Goal: Information Seeking & Learning: Learn about a topic

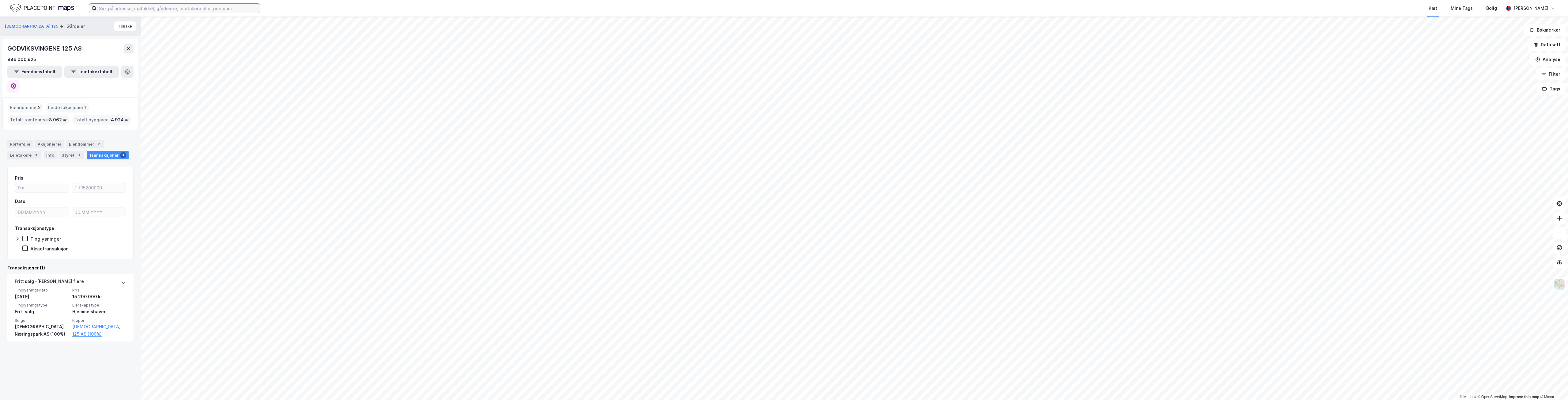
click at [217, 12] on input at bounding box center [178, 8] width 164 height 9
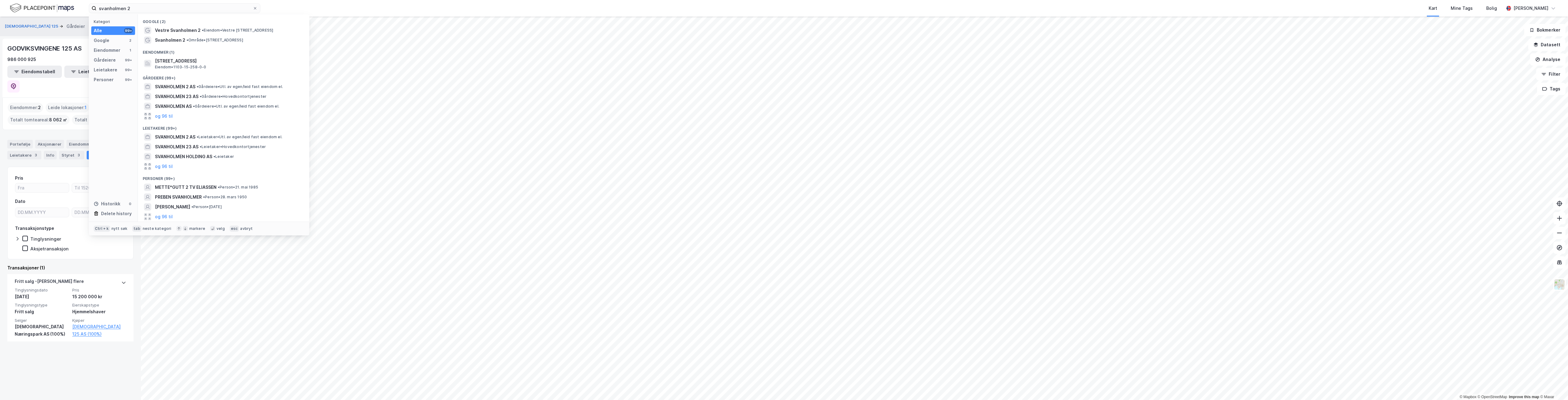
click at [217, 40] on span "• Område • Svanholmen 2, 4033 Stavanger" at bounding box center [214, 40] width 57 height 5
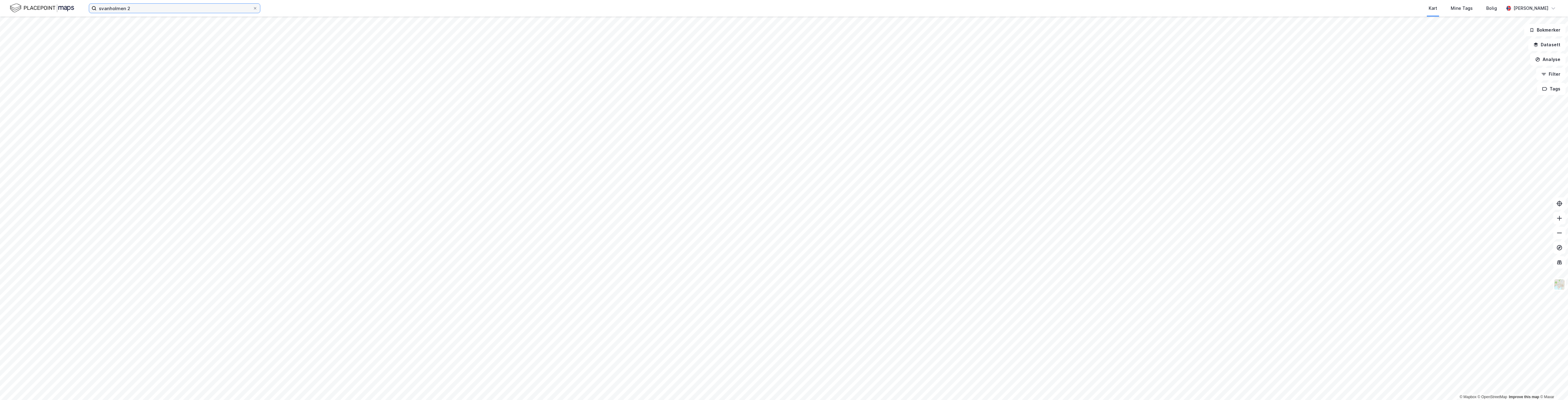
click at [155, 10] on input "svanholmen 2" at bounding box center [174, 8] width 156 height 9
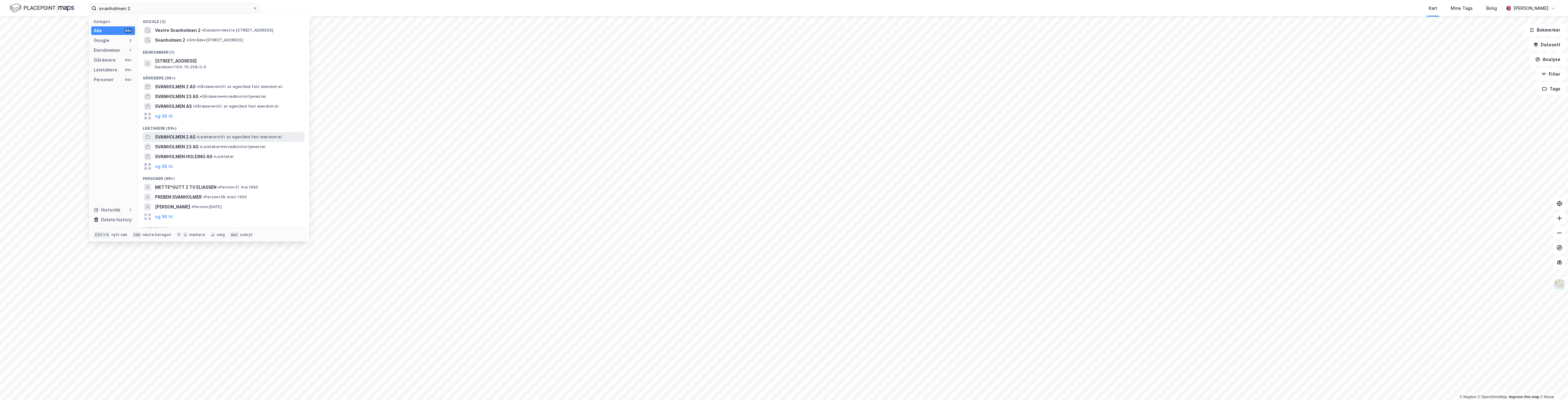
click at [186, 136] on span "SVANHOLMEN 2 AS" at bounding box center [175, 137] width 40 height 7
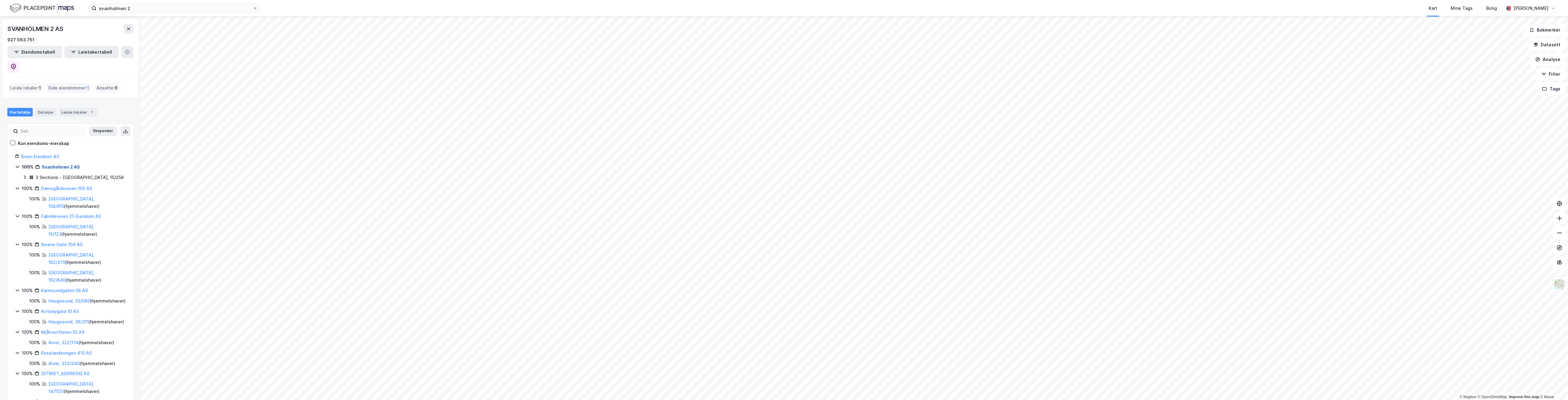
click at [65, 164] on link "Svanholmen 2 AS" at bounding box center [60, 167] width 38 height 5
click at [69, 174] on div "3 Sections - Stavanger, 15/258" at bounding box center [79, 177] width 88 height 7
click at [74, 186] on link "Stavanger, 15/258/0/1" at bounding box center [79, 192] width 46 height 13
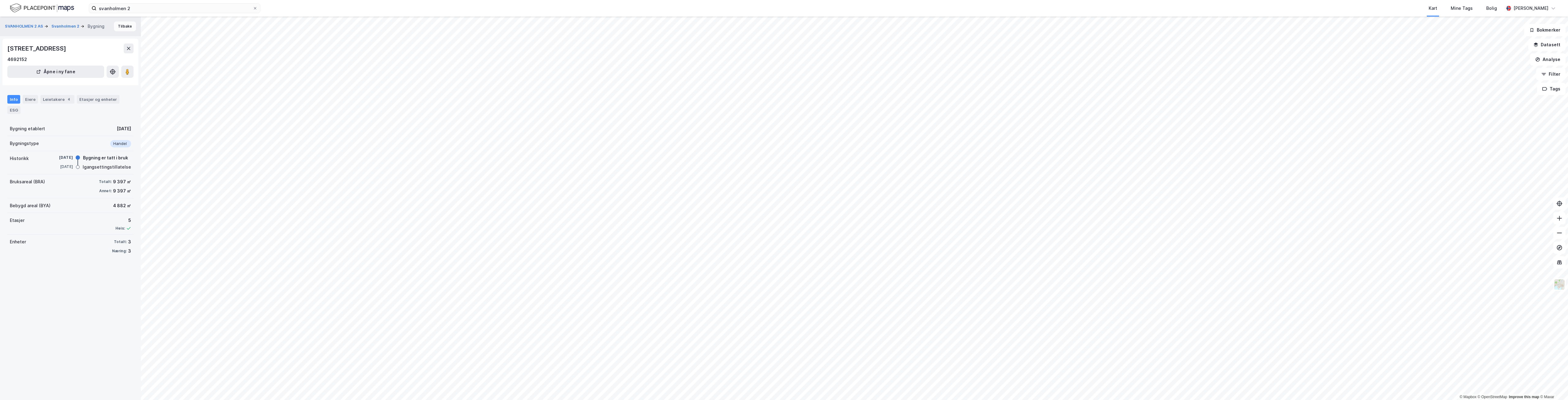
click at [121, 23] on button "Tilbake" at bounding box center [125, 26] width 22 height 10
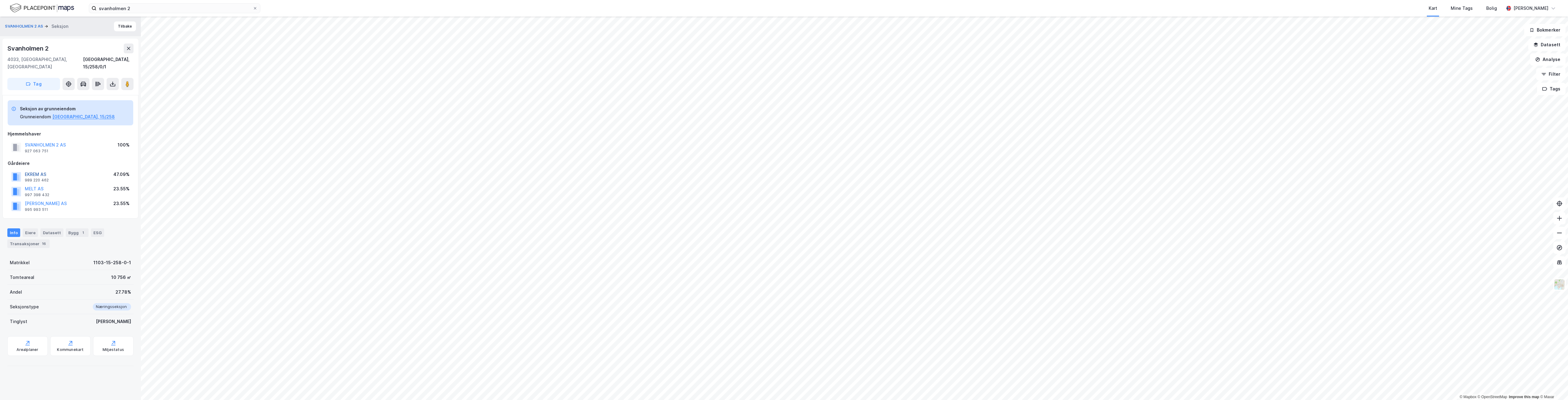
click at [0, 0] on button "EKREM AS" at bounding box center [0, 0] width 0 height 0
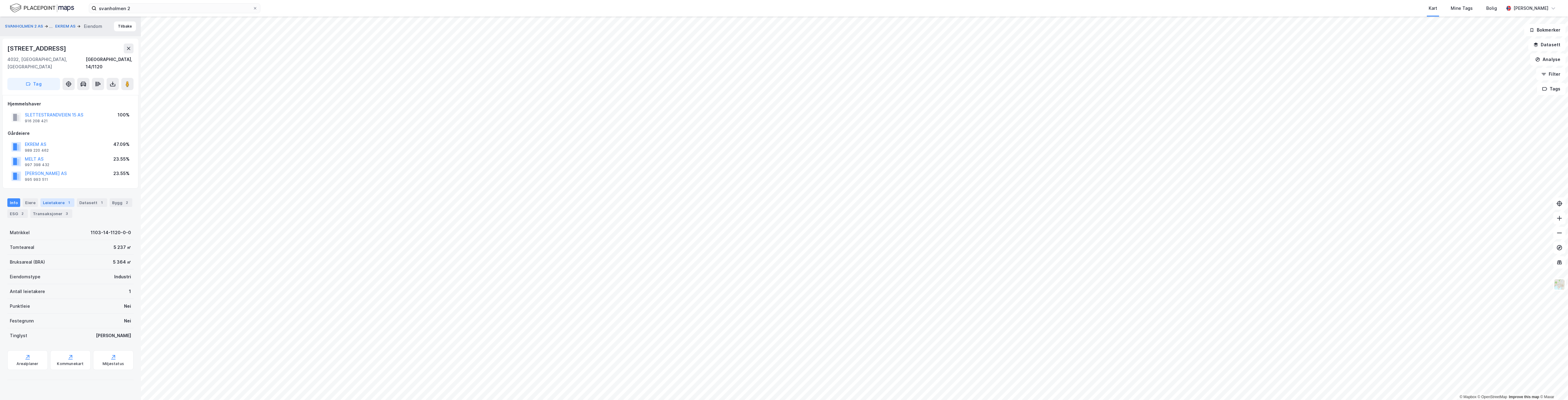
click at [58, 198] on div "Leietakere 1" at bounding box center [57, 203] width 34 height 9
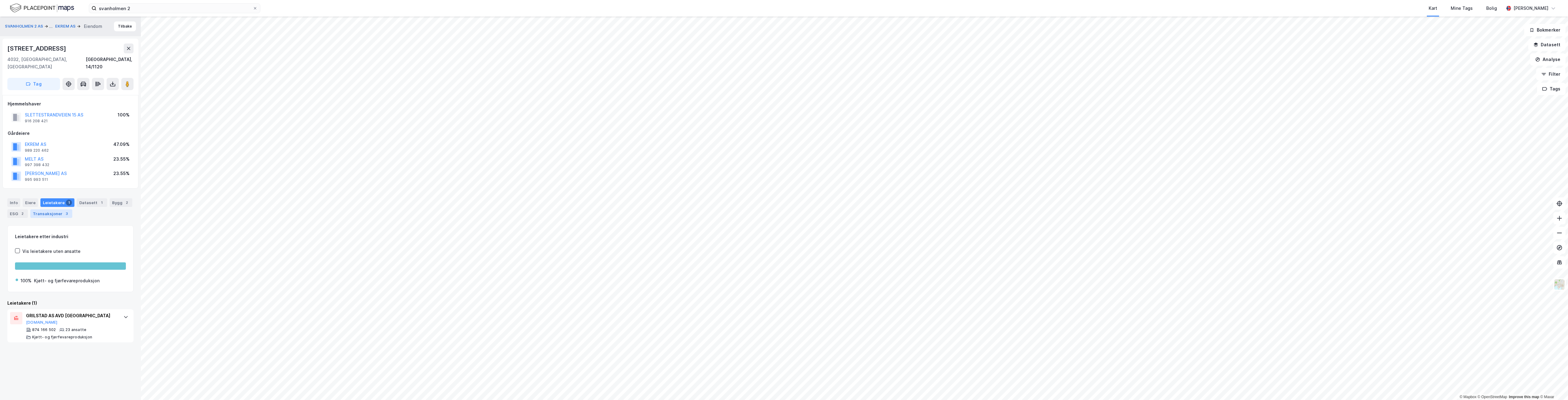
click at [55, 209] on div "Transaksjoner 3" at bounding box center [51, 214] width 42 height 9
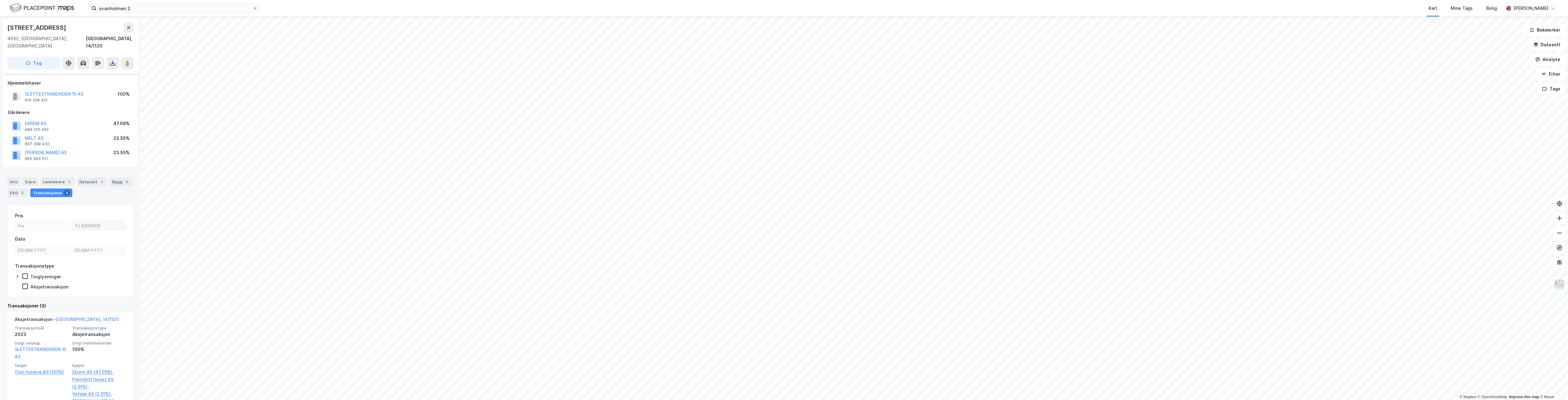
scroll to position [30, 0]
click at [110, 167] on div "Bygg 2" at bounding box center [121, 172] width 23 height 9
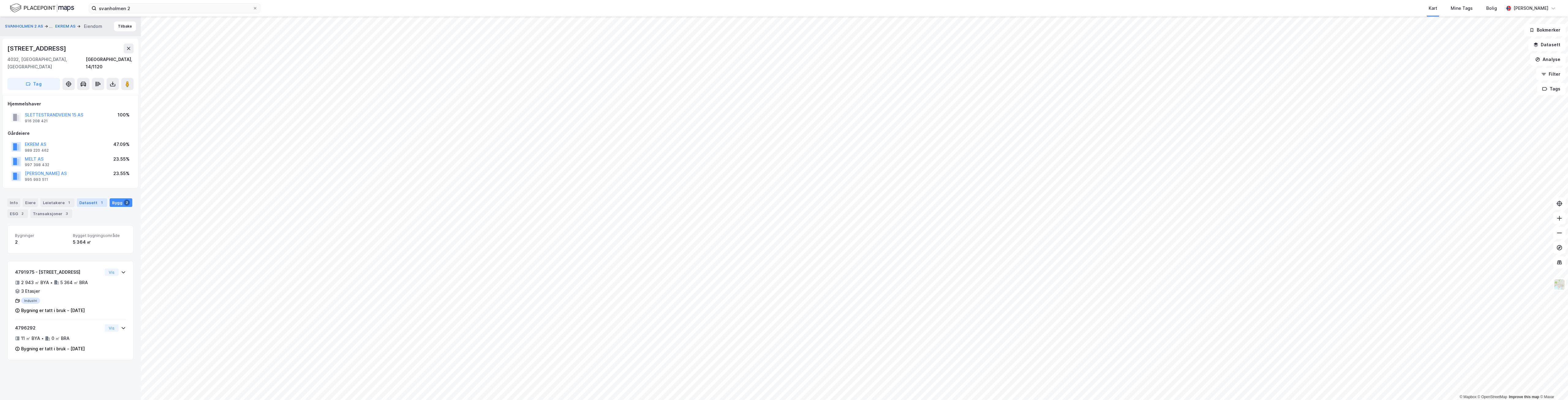
click at [84, 198] on div "Datasett 1" at bounding box center [92, 203] width 30 height 9
click at [81, 235] on div "Transaksjoner 2023 Transaksjoner" at bounding box center [71, 237] width 125 height 24
click at [57, 373] on div "https://www.estatenyheter.no/kronstad-holding-pluss/har-kjopt-tre-forus-eiendom…" at bounding box center [36, 373] width 41 height 5
click at [0, 0] on button "EKREM AS" at bounding box center [0, 0] width 0 height 0
click at [69, 253] on div "Transaksjoner 2021 Transaksjoner" at bounding box center [71, 250] width 125 height 24
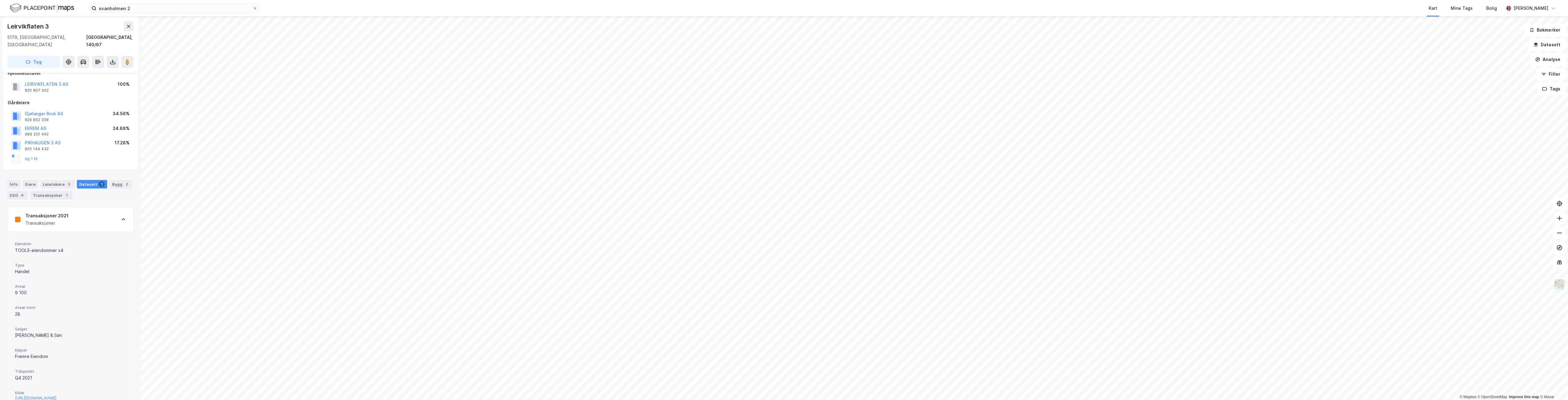
scroll to position [46, 0]
click at [60, 164] on div "Leietakere 3" at bounding box center [57, 169] width 34 height 9
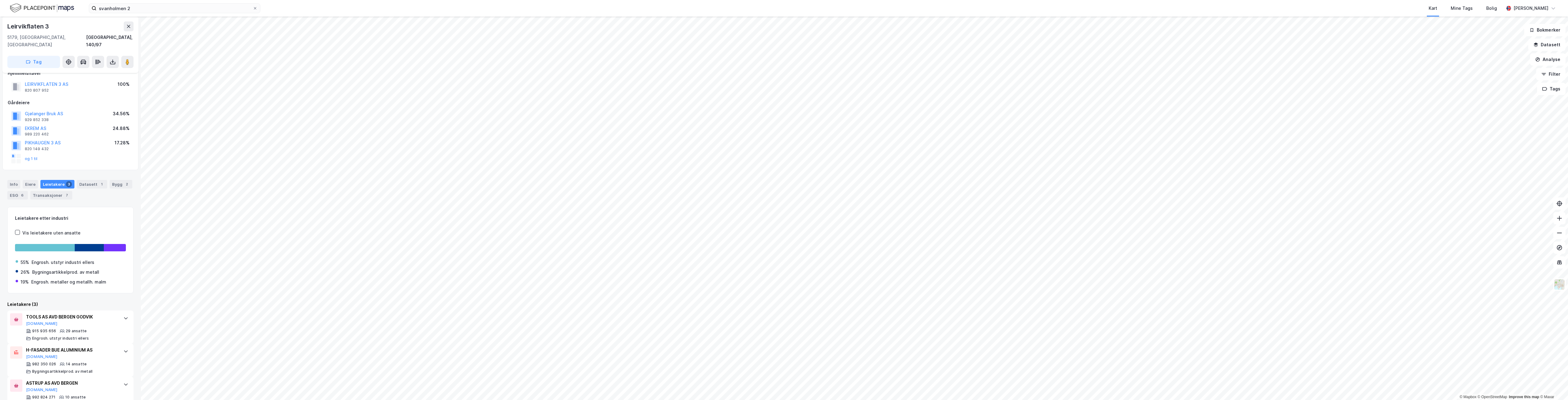
scroll to position [40, 0]
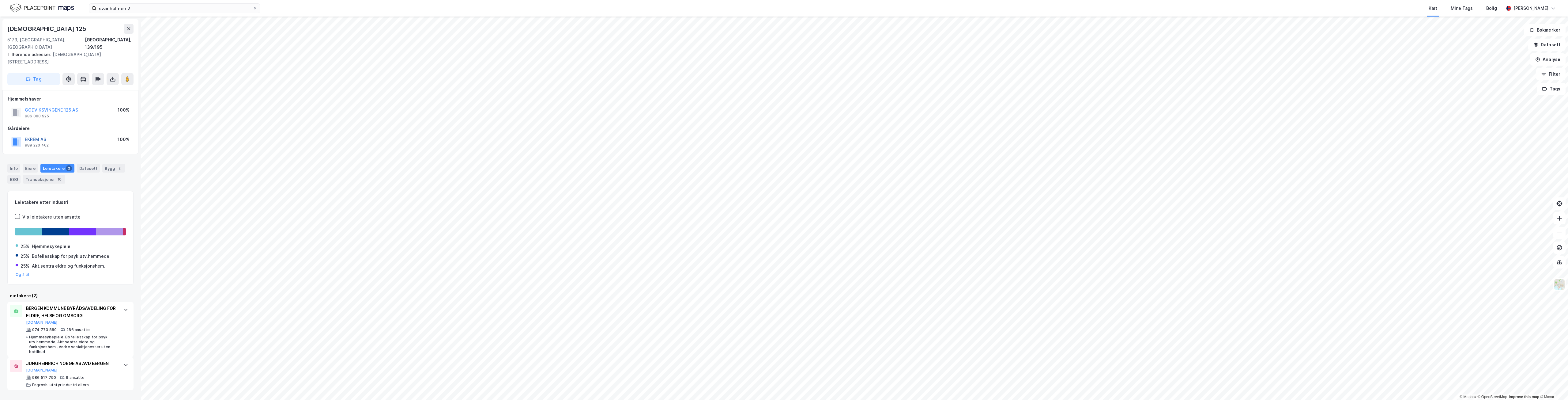
click at [0, 0] on button "EKREM AS" at bounding box center [0, 0] width 0 height 0
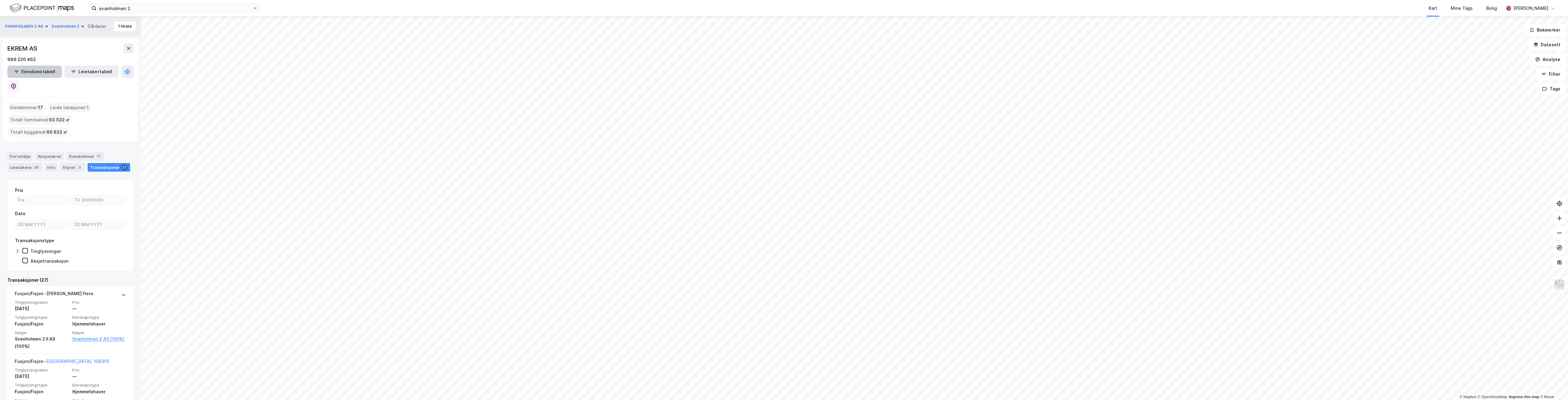
click at [47, 71] on button "Eiendomstabell" at bounding box center [35, 72] width 55 height 12
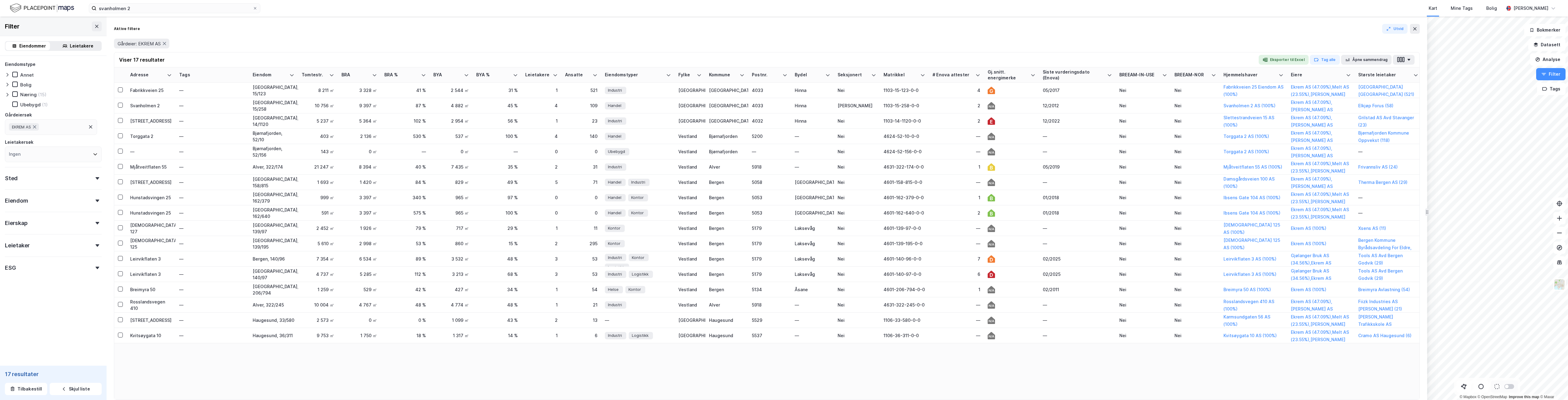
click at [77, 47] on div "Leietakere" at bounding box center [82, 46] width 24 height 7
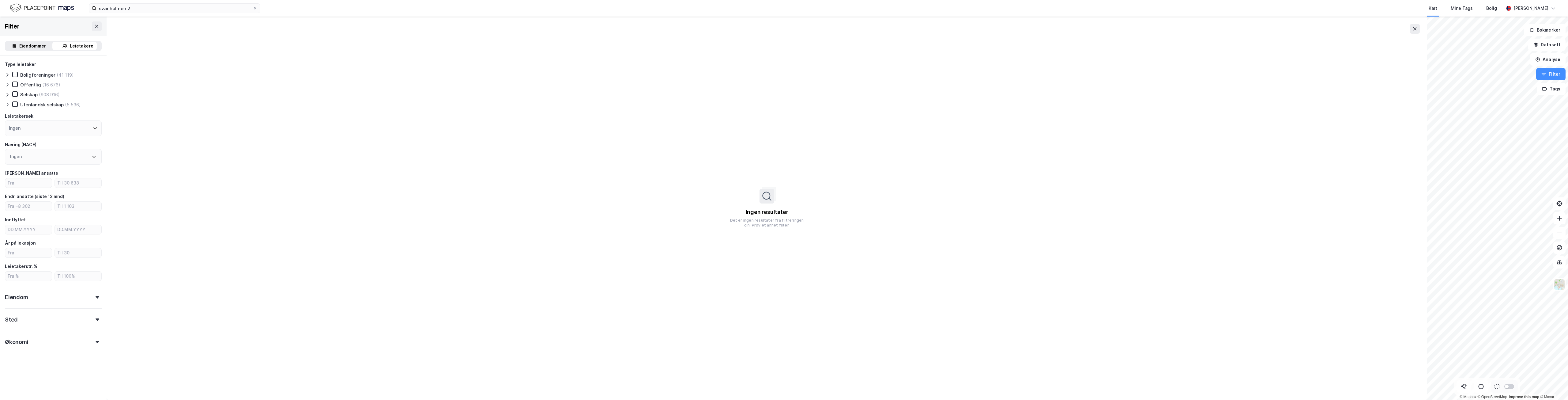
click at [37, 49] on div "Eiendommer" at bounding box center [33, 46] width 27 height 7
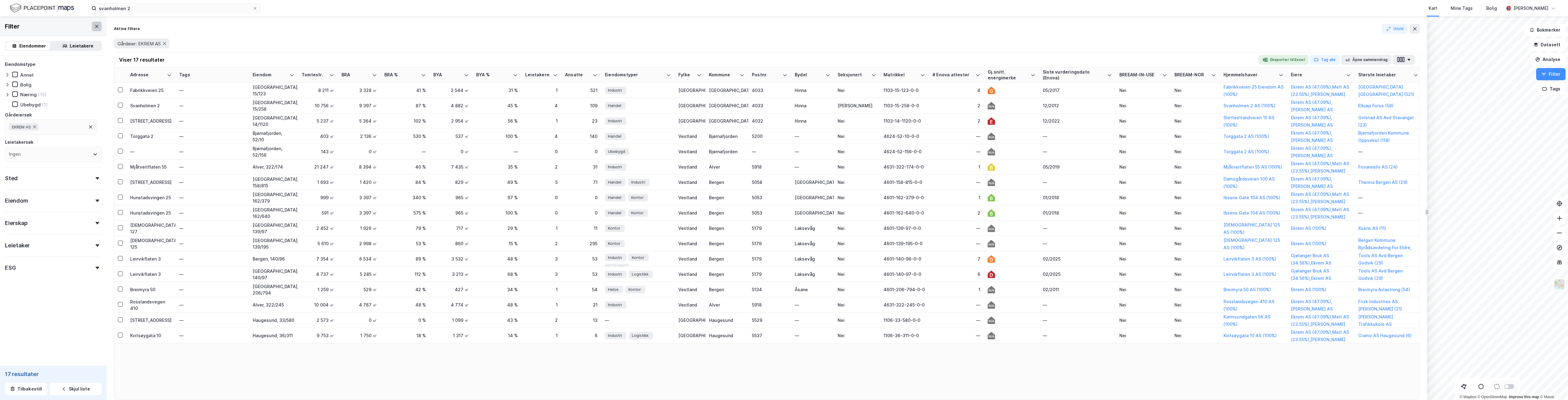
click at [95, 26] on icon at bounding box center [97, 26] width 4 height 3
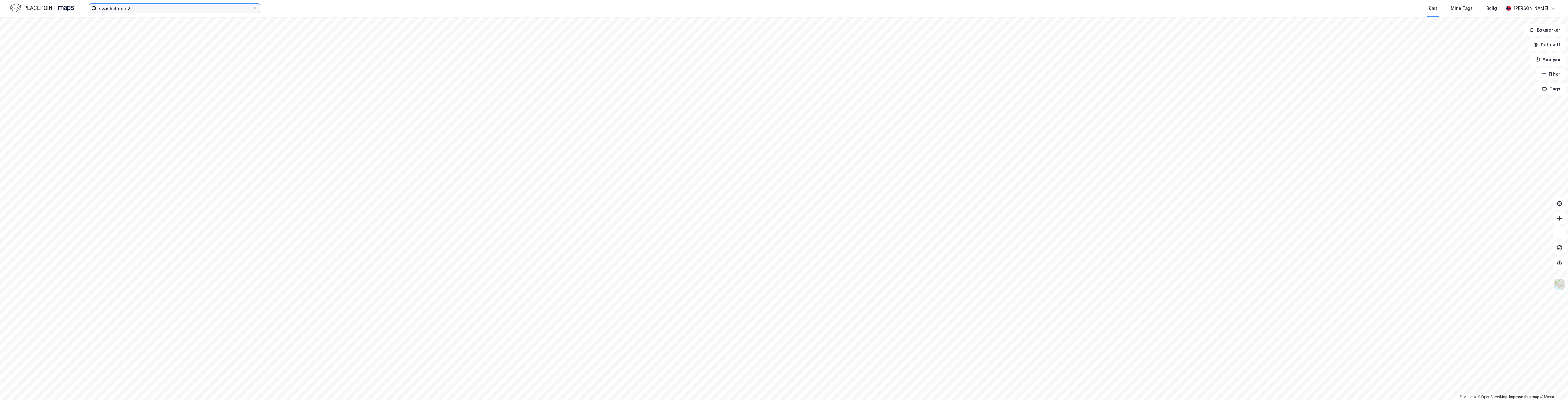
click at [136, 12] on input "svanholmen 2" at bounding box center [174, 8] width 156 height 9
drag, startPoint x: 136, startPoint y: 12, endPoint x: 0, endPoint y: 13, distance: 136.0
click at [0, 13] on div "svanholmen 2 Nylige søk (100) SVANHOLMEN 2 AS • Leietaker • Utl. av egen/leid f…" at bounding box center [784, 8] width 1568 height 16
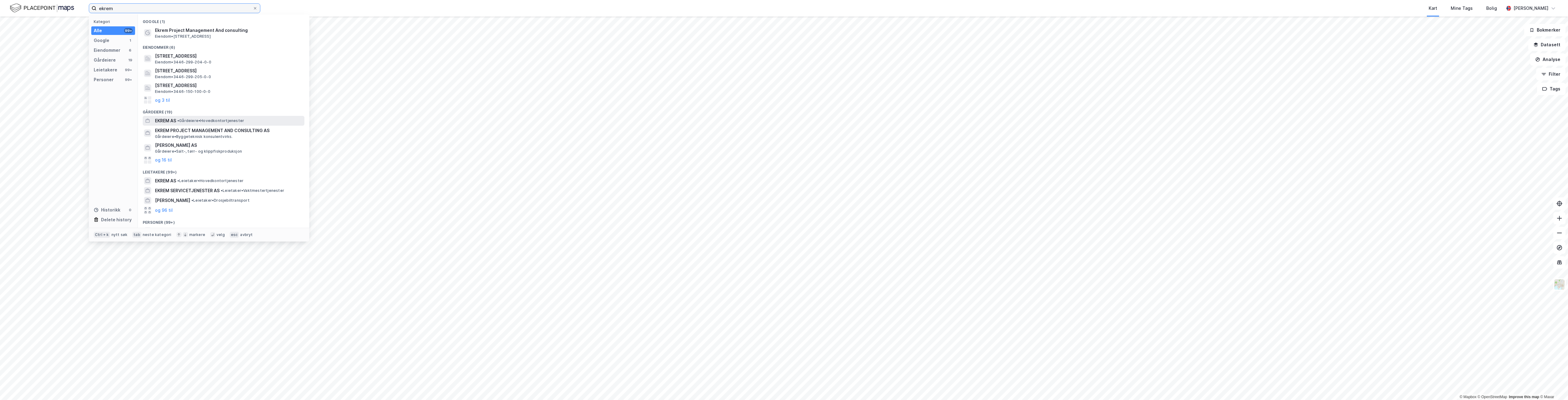
type input "ekrem"
click at [187, 123] on span "• Gårdeiere • Hovedkontortjenester" at bounding box center [211, 121] width 67 height 5
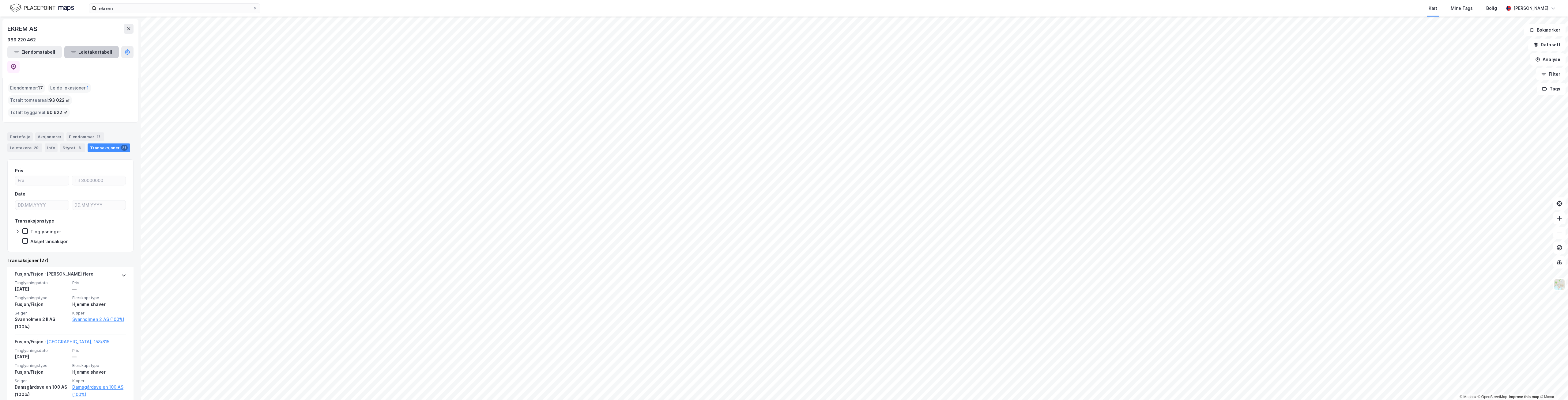
click at [82, 54] on button "Leietakertabell" at bounding box center [92, 52] width 55 height 12
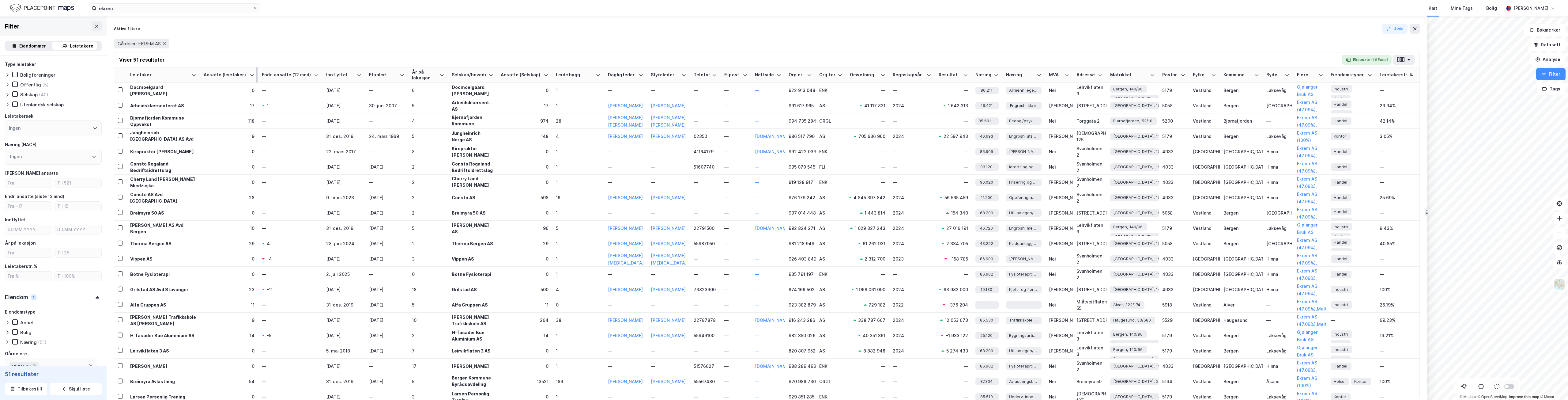
click at [236, 75] on div "Ansatte (leietaker)" at bounding box center [225, 75] width 43 height 6
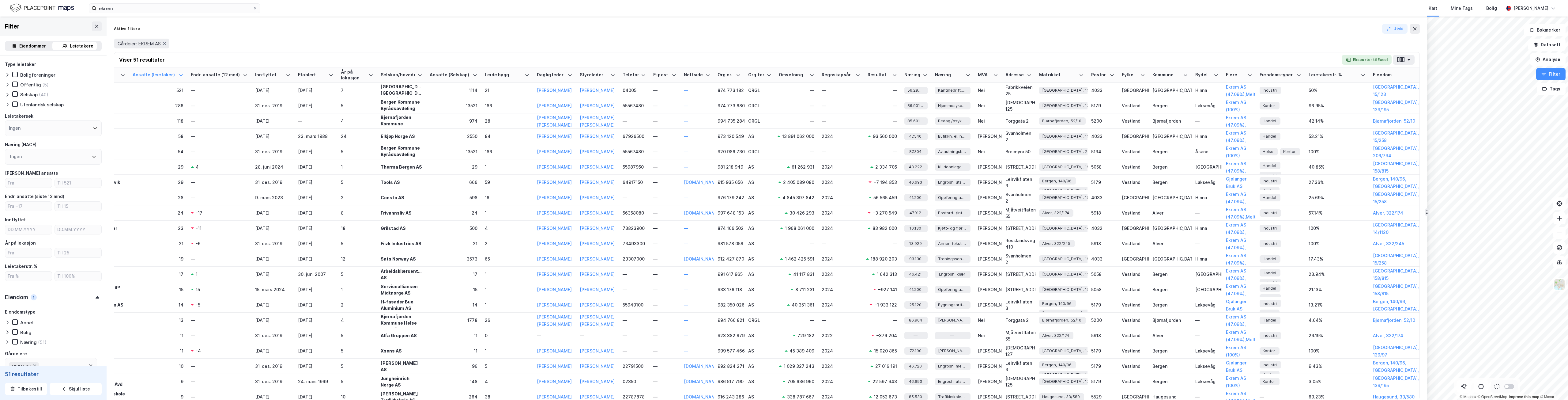
scroll to position [0, 86]
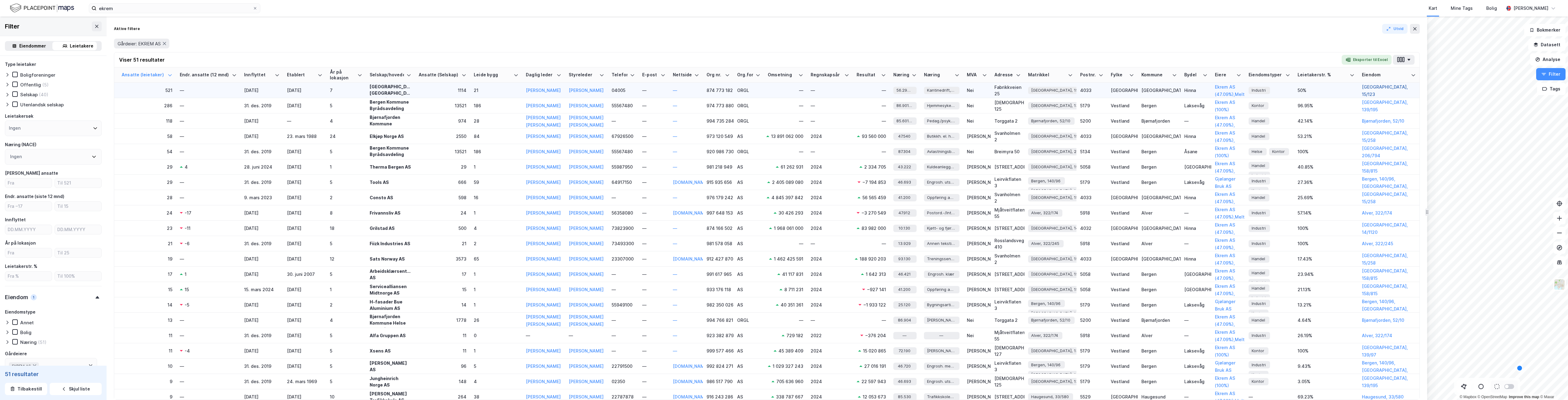
click at [0, 0] on button "Stavanger, 15/123" at bounding box center [0, 0] width 0 height 0
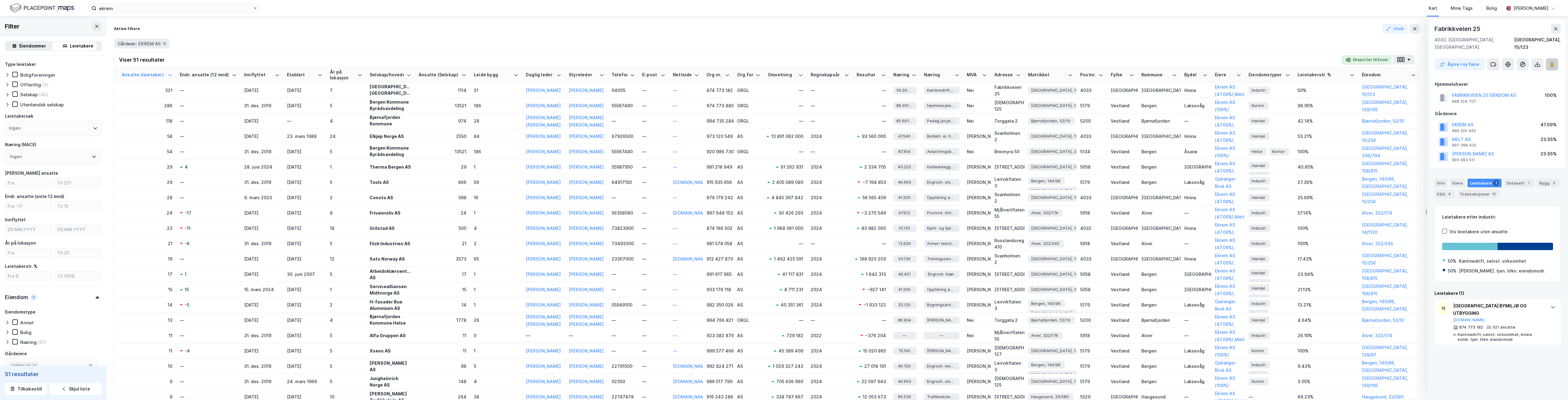
click at [1553, 61] on image at bounding box center [1552, 65] width 4 height 6
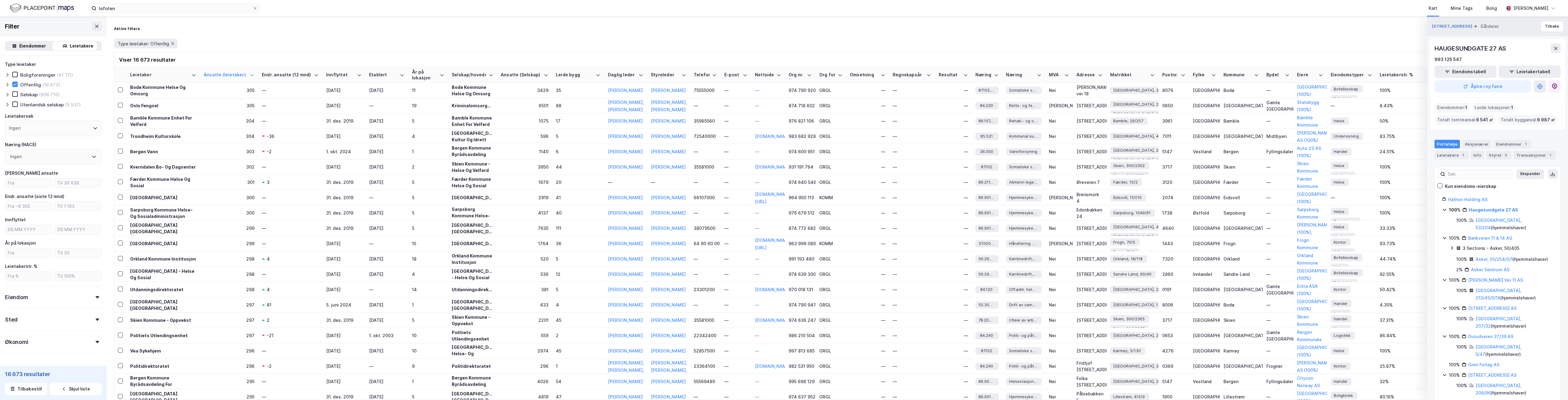
scroll to position [8270, 0]
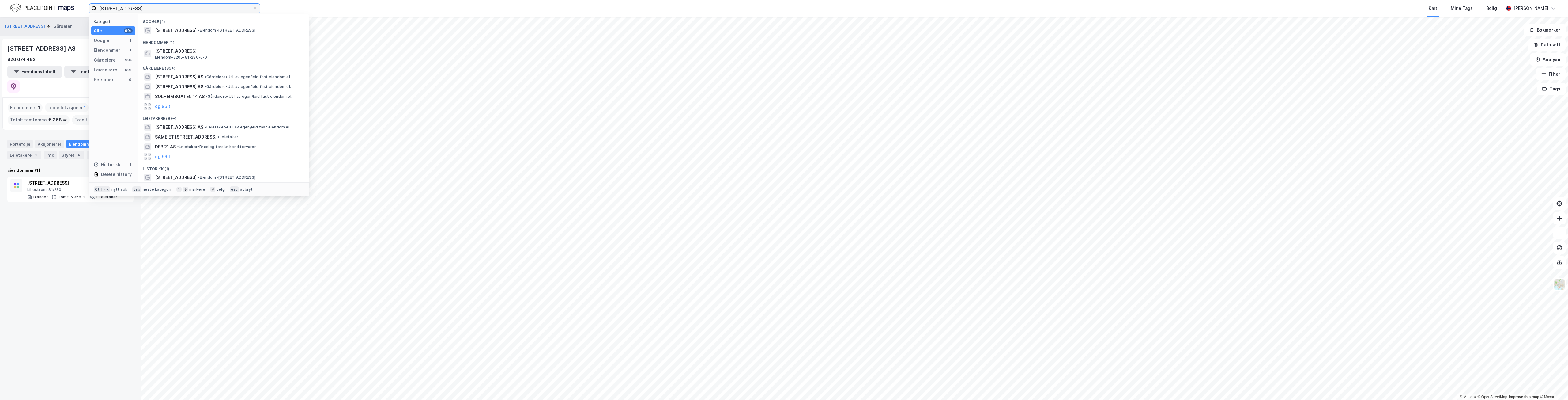
click at [156, 9] on input "solheimsgata 21" at bounding box center [174, 8] width 156 height 9
click at [186, 119] on span "• Gårdeiere • Hovedkontortjenester" at bounding box center [211, 121] width 67 height 5
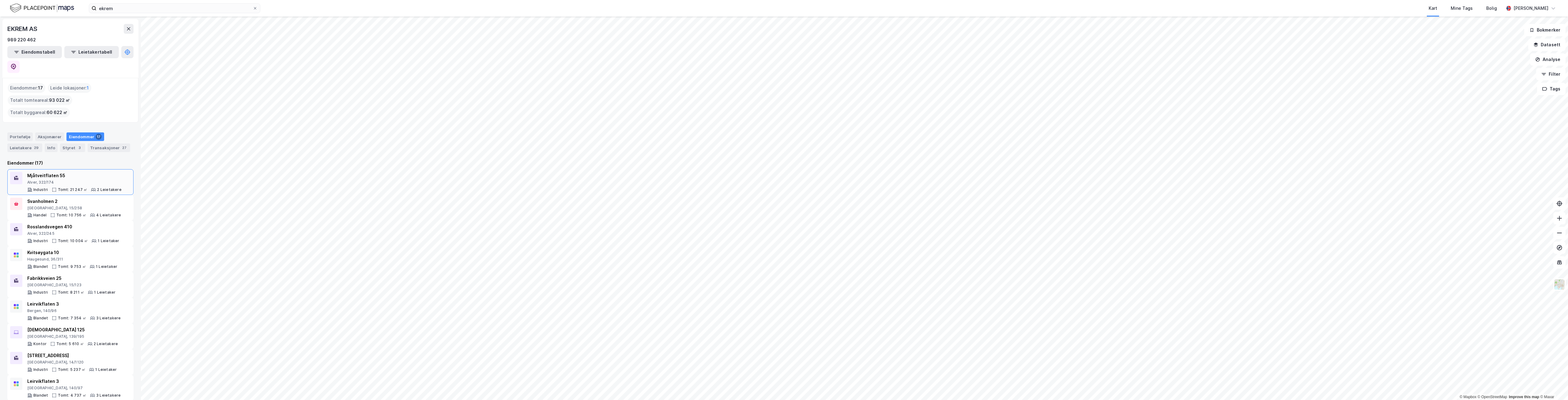
click at [103, 180] on div "Alver, 322/174" at bounding box center [74, 182] width 94 height 5
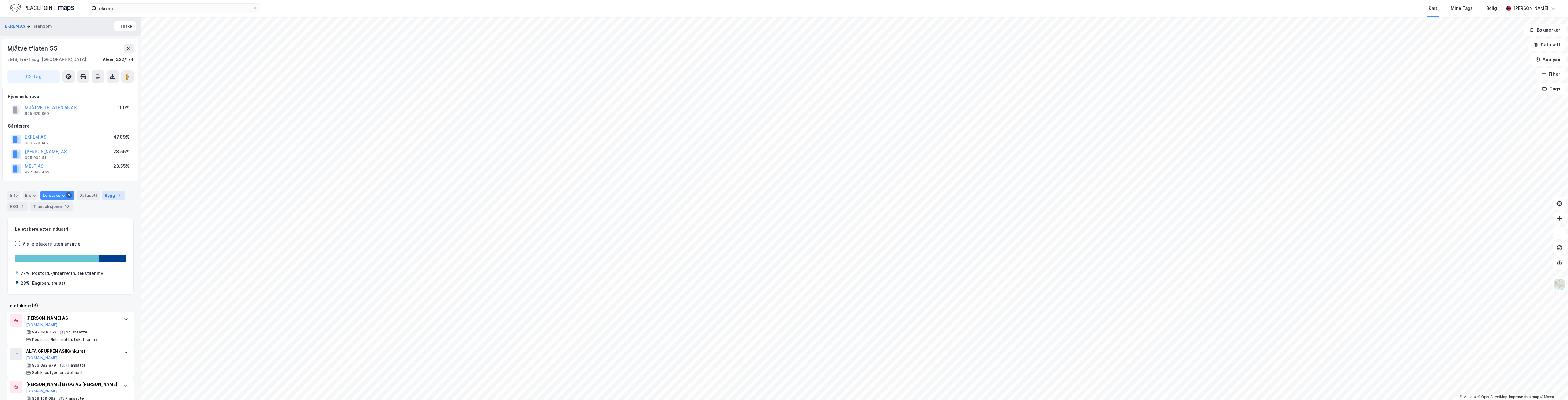
click at [106, 195] on div "Bygg 2" at bounding box center [113, 195] width 23 height 9
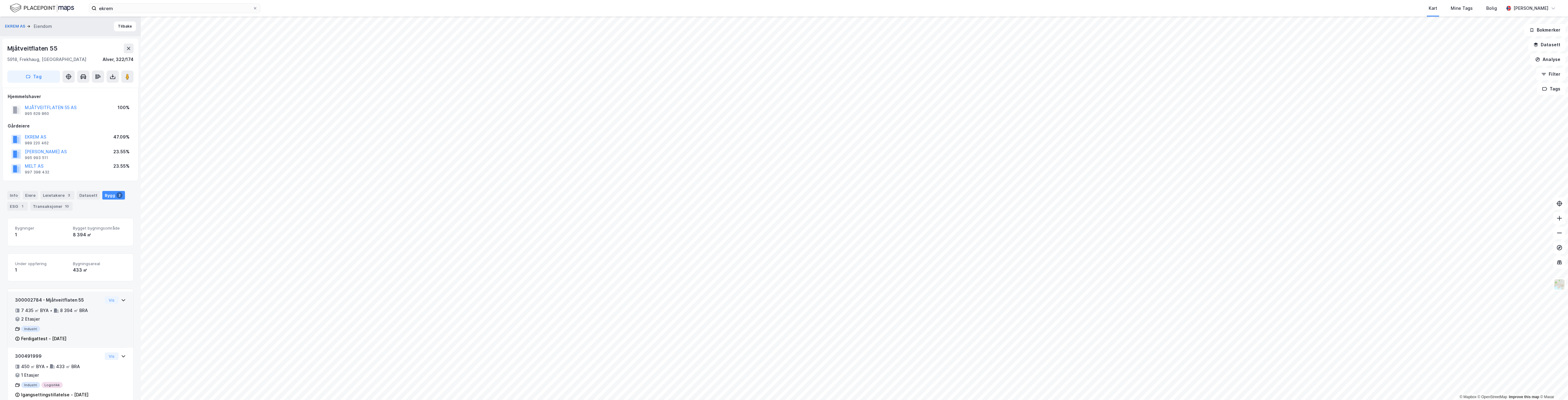
scroll to position [13, 0]
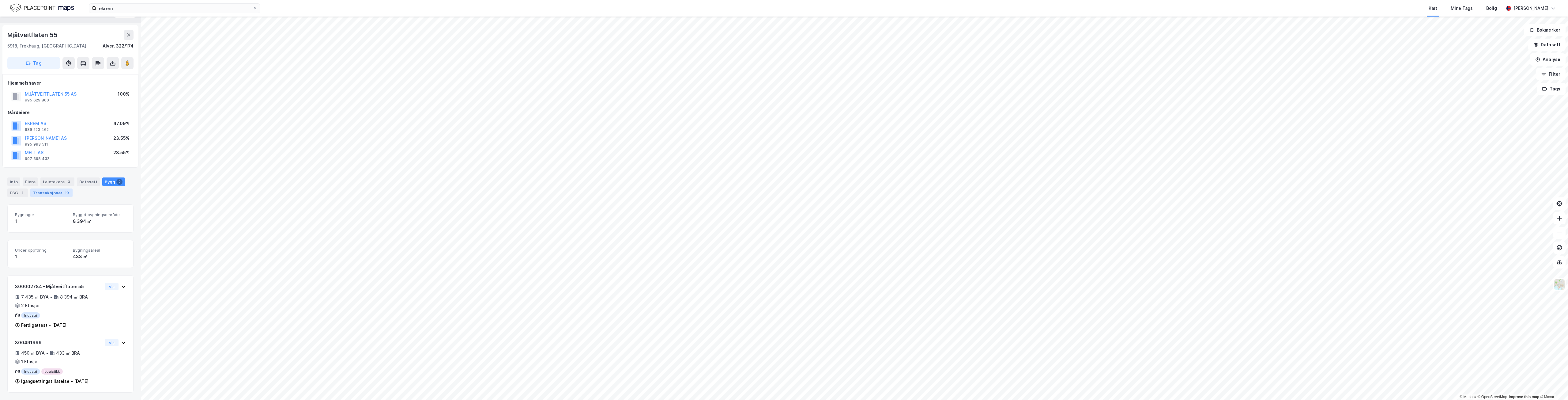
click at [52, 195] on div "Transaksjoner 10" at bounding box center [51, 192] width 42 height 9
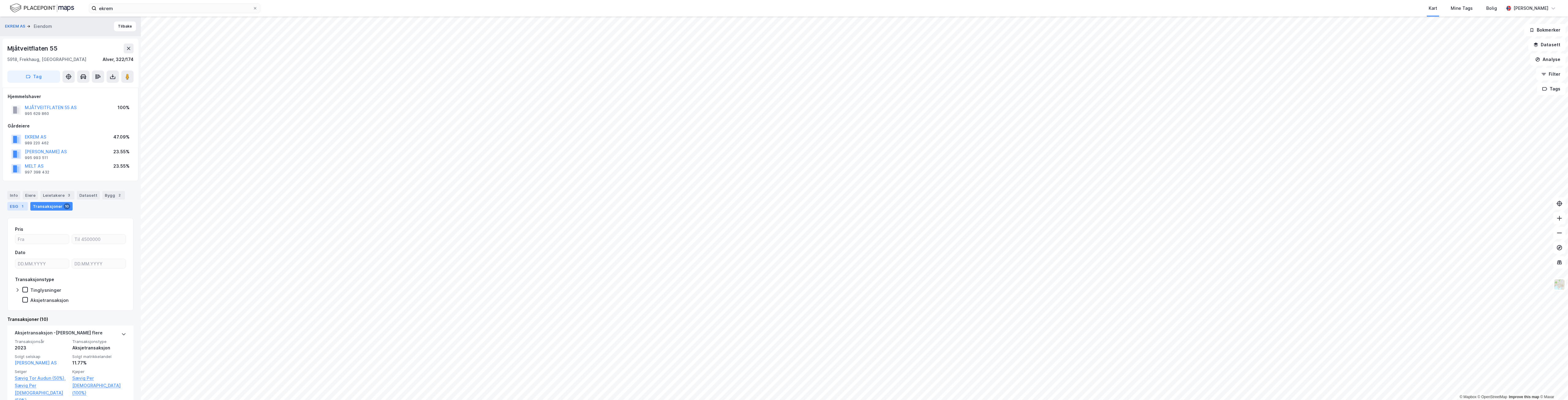
click at [9, 204] on div "ESG 1" at bounding box center [18, 206] width 21 height 9
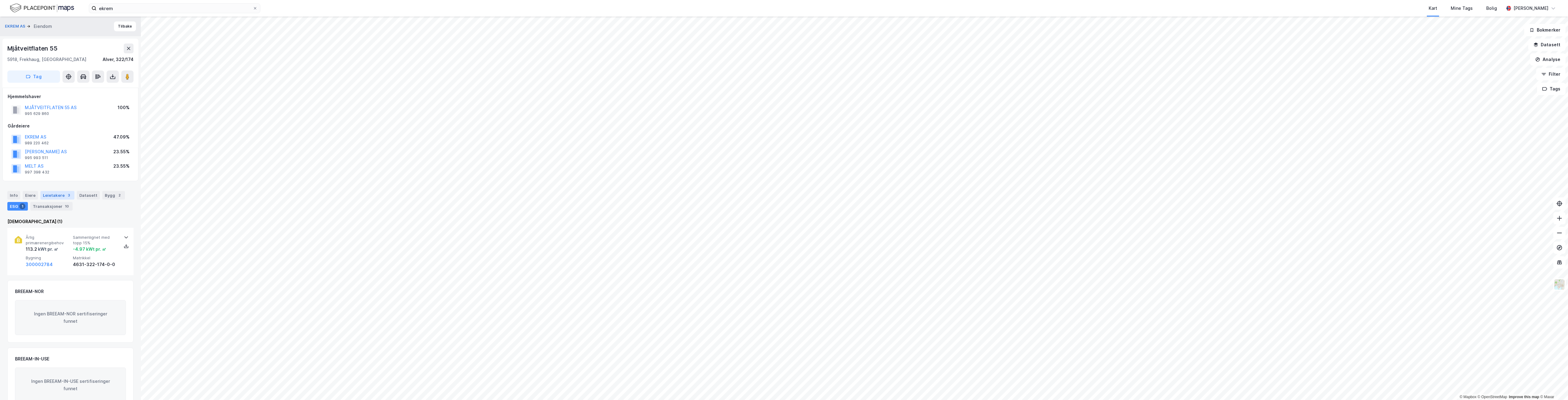
click at [61, 194] on div "Leietakere 3" at bounding box center [57, 195] width 34 height 9
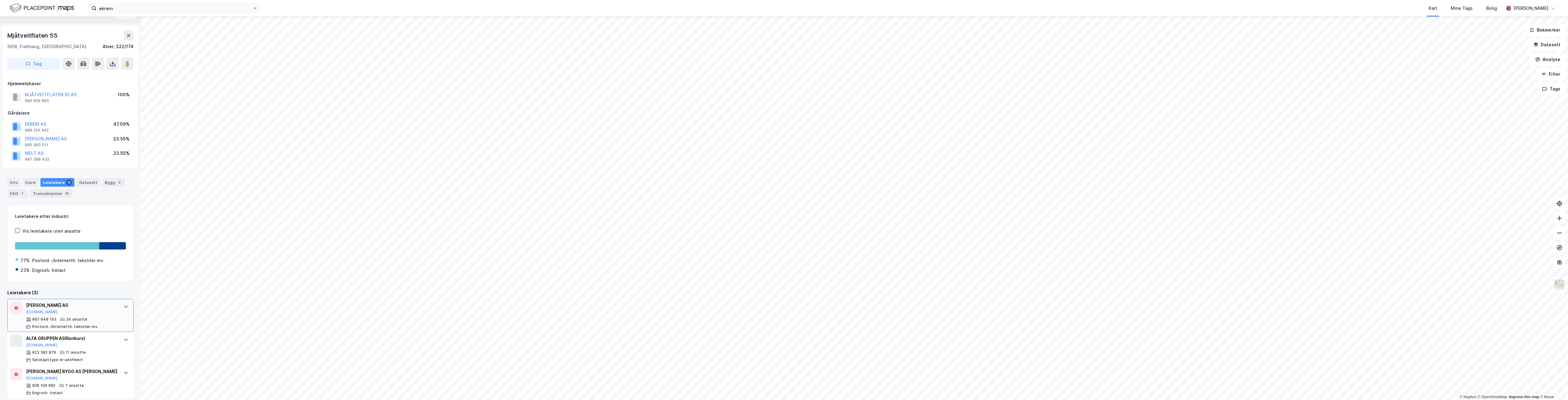
scroll to position [18, 0]
click at [109, 179] on div "Bygg 2" at bounding box center [113, 177] width 23 height 9
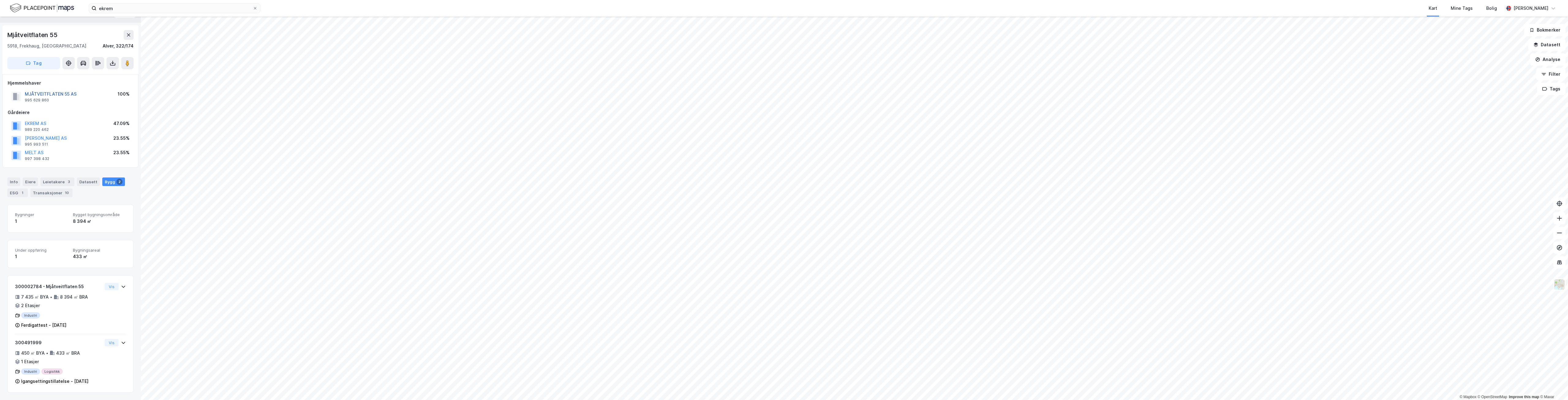
click at [0, 0] on button "MJÅTVEITFLATEN 55 AS" at bounding box center [0, 0] width 0 height 0
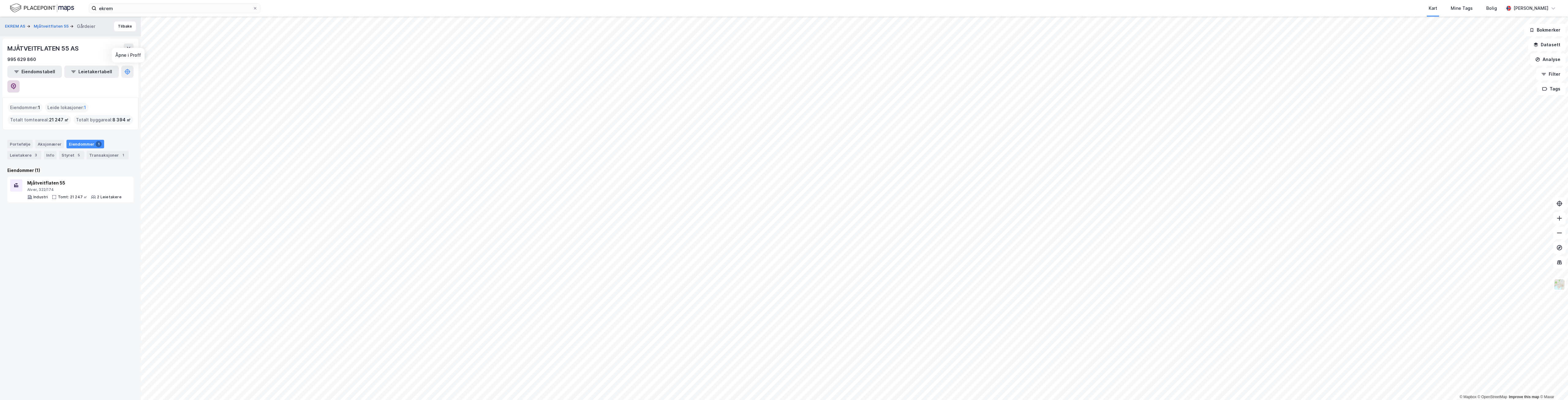
click at [16, 83] on icon at bounding box center [13, 86] width 5 height 6
click at [121, 26] on button "Tilbake" at bounding box center [125, 26] width 22 height 10
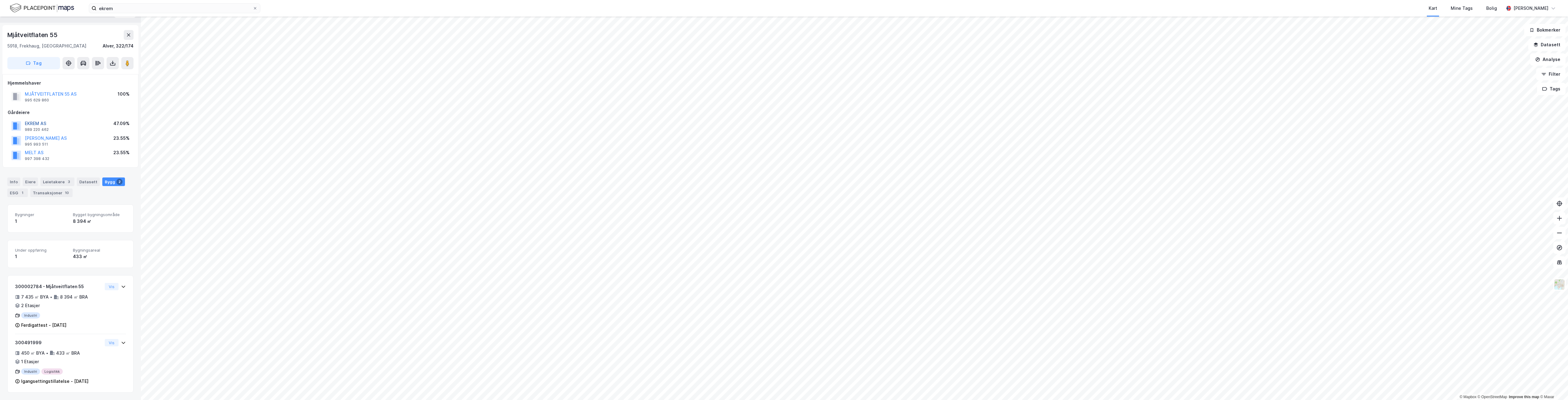
click at [0, 0] on button "EKREM AS" at bounding box center [0, 0] width 0 height 0
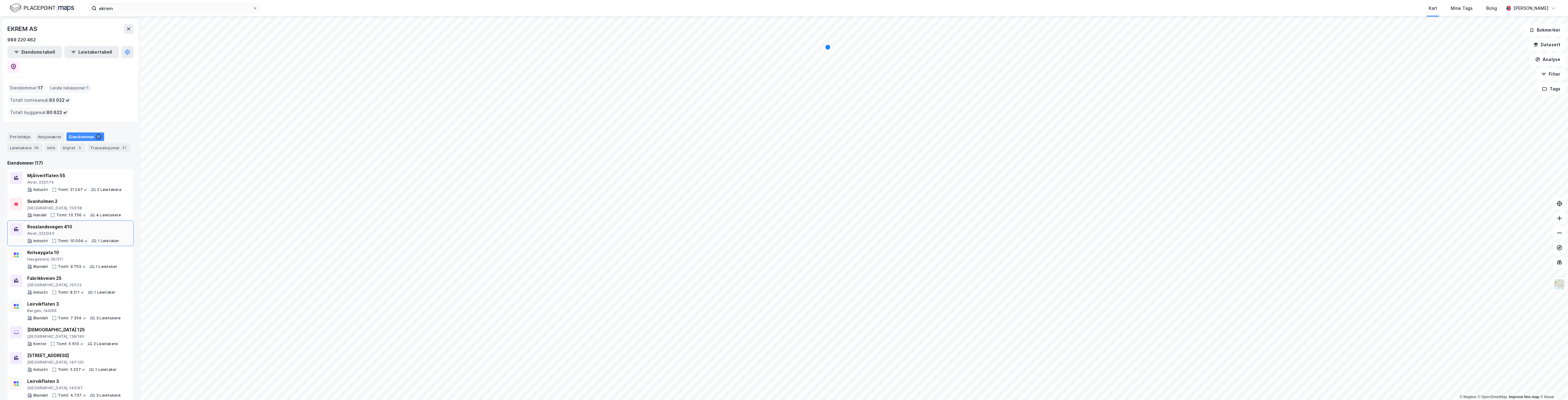
click at [93, 231] on div "Alver, 322/245" at bounding box center [73, 233] width 92 height 5
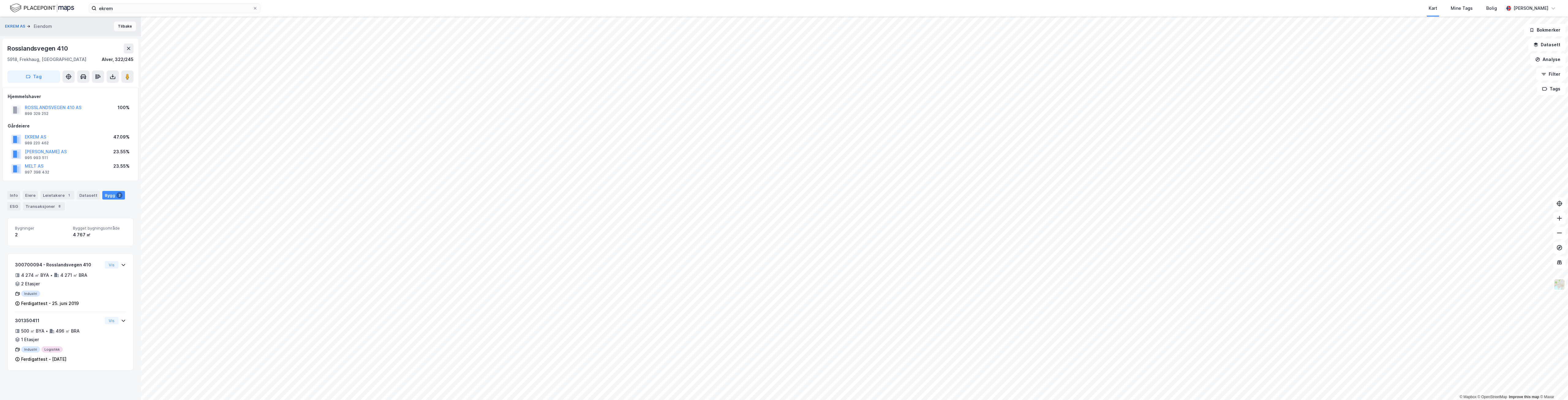
click at [121, 24] on button "Tilbake" at bounding box center [125, 26] width 22 height 10
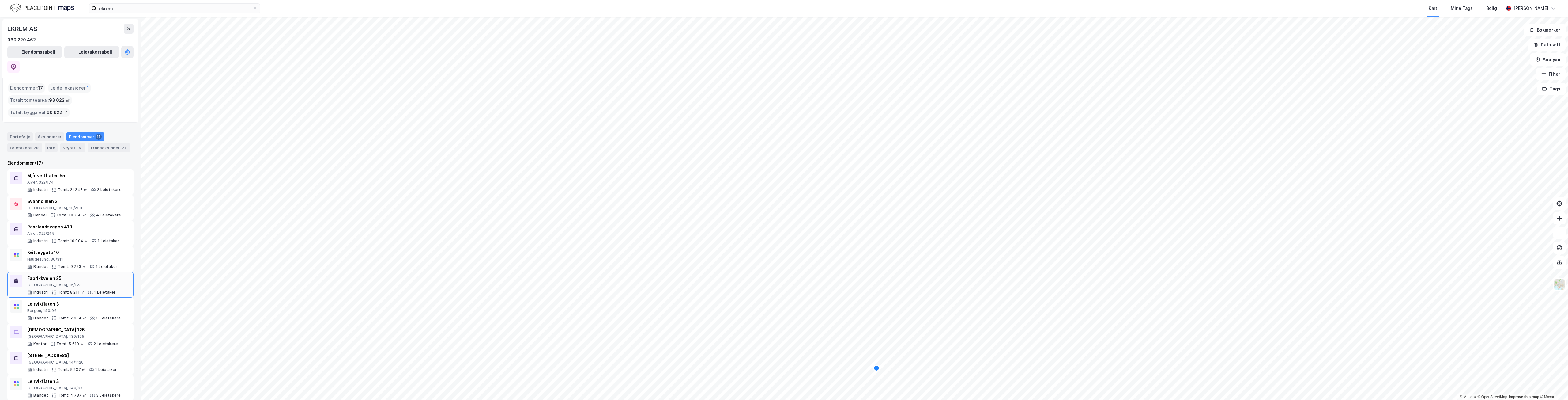
click at [111, 282] on div "Stavanger, 15/123" at bounding box center [71, 285] width 88 height 5
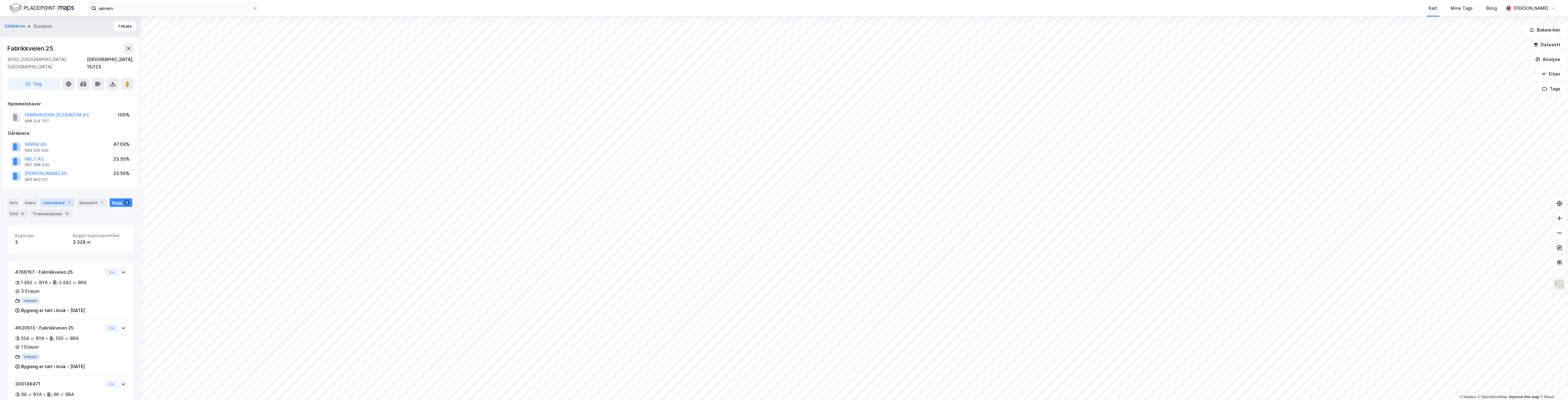
click at [55, 198] on div "Leietakere 1" at bounding box center [57, 203] width 34 height 9
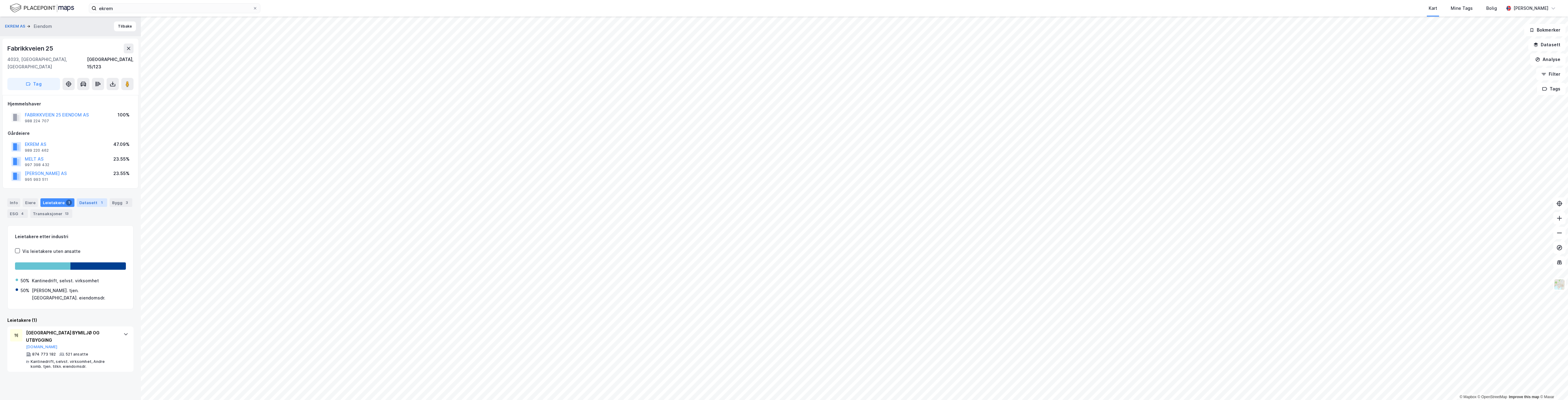
click at [102, 198] on div "Datasett 1" at bounding box center [92, 203] width 30 height 9
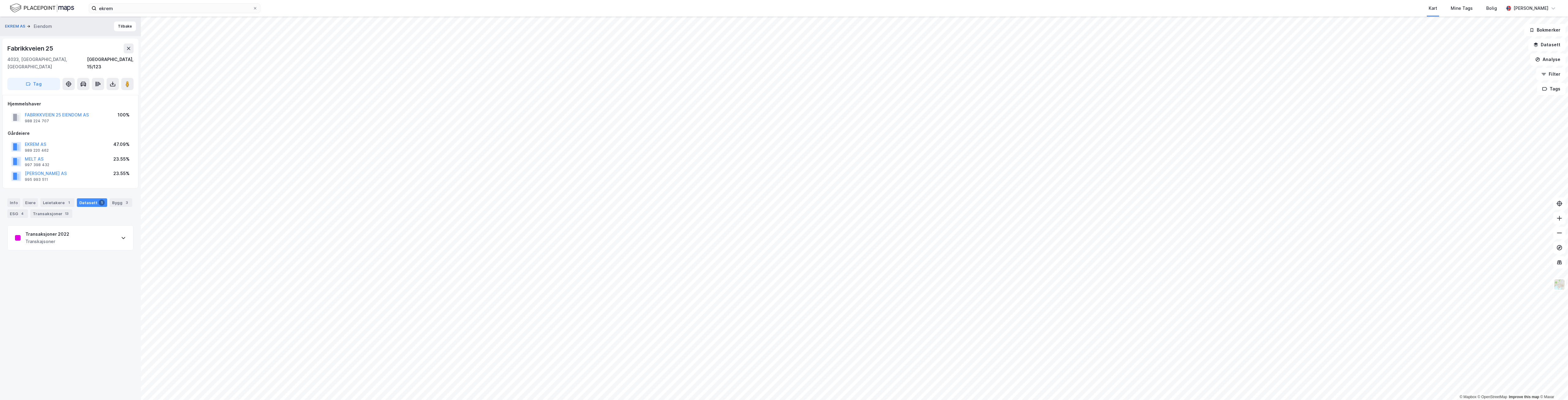
click at [92, 228] on div "Transaksjoner 2022 Transkajsoner" at bounding box center [71, 237] width 125 height 24
click at [234, 9] on input "ekrem" at bounding box center [174, 8] width 156 height 9
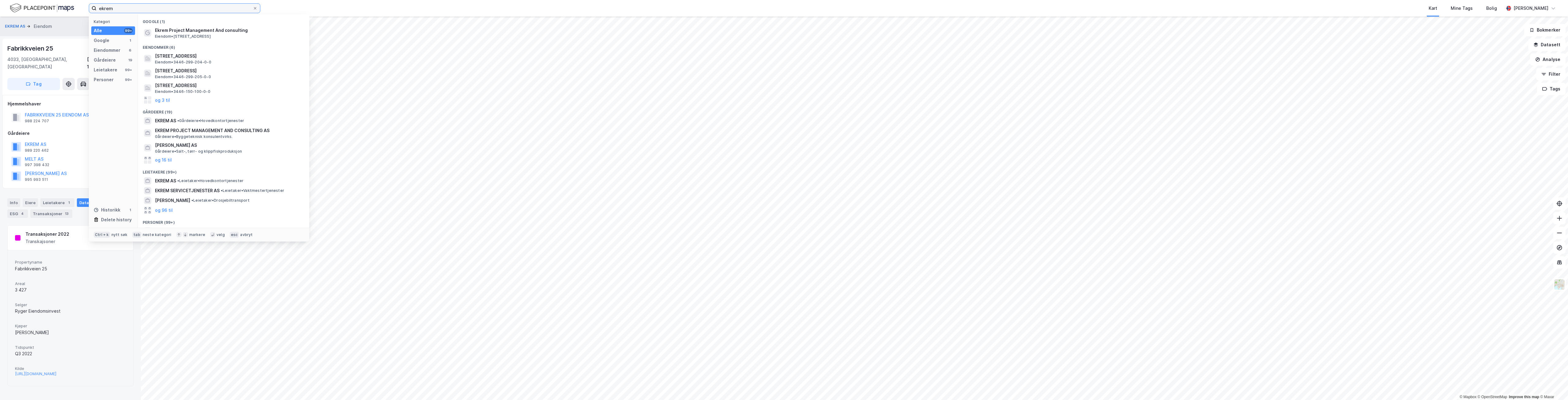
click at [234, 9] on input "ekrem" at bounding box center [174, 8] width 156 height 9
click at [233, 27] on div "Bergen • Område • Bergen" at bounding box center [229, 30] width 149 height 7
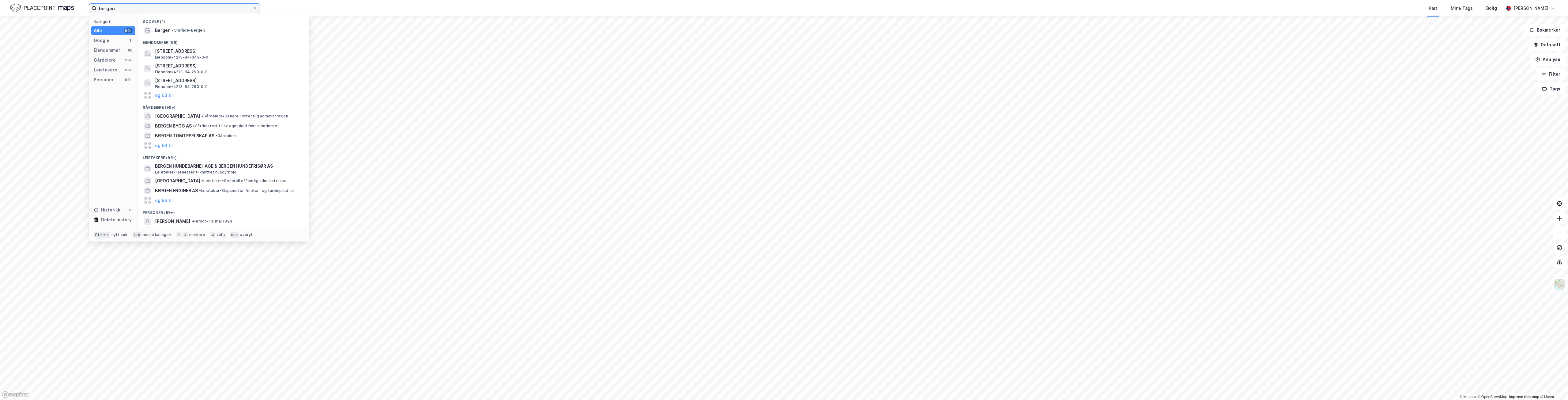
click at [163, 8] on input "bergen" at bounding box center [174, 8] width 156 height 9
click at [163, 9] on input "bergen" at bounding box center [174, 8] width 156 height 9
type input "sweco"
click at [191, 40] on span "•" at bounding box center [192, 40] width 2 height 5
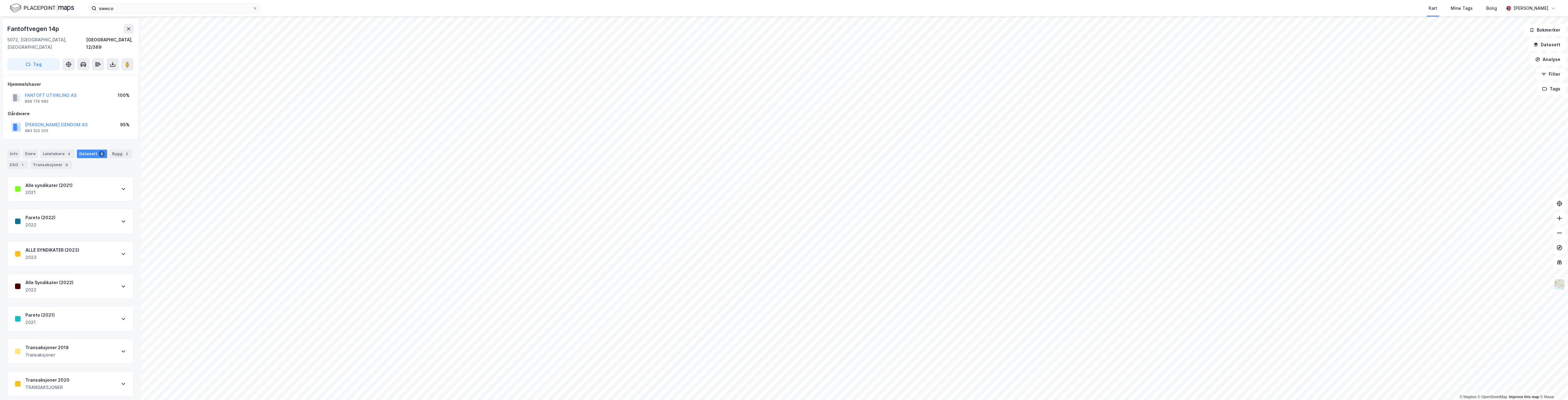
click at [61, 339] on div "Transaksjoner 2018 Transaksjoner" at bounding box center [71, 351] width 125 height 24
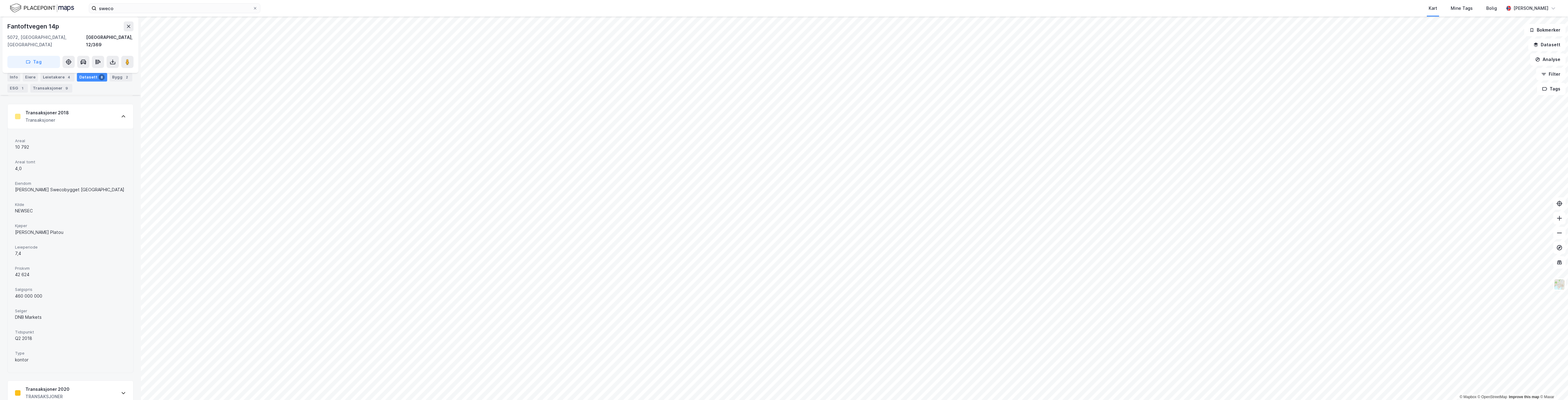
scroll to position [245, 0]
click at [71, 374] on div "Transaksjoner 2020 TRANSAKSJONER" at bounding box center [71, 382] width 125 height 24
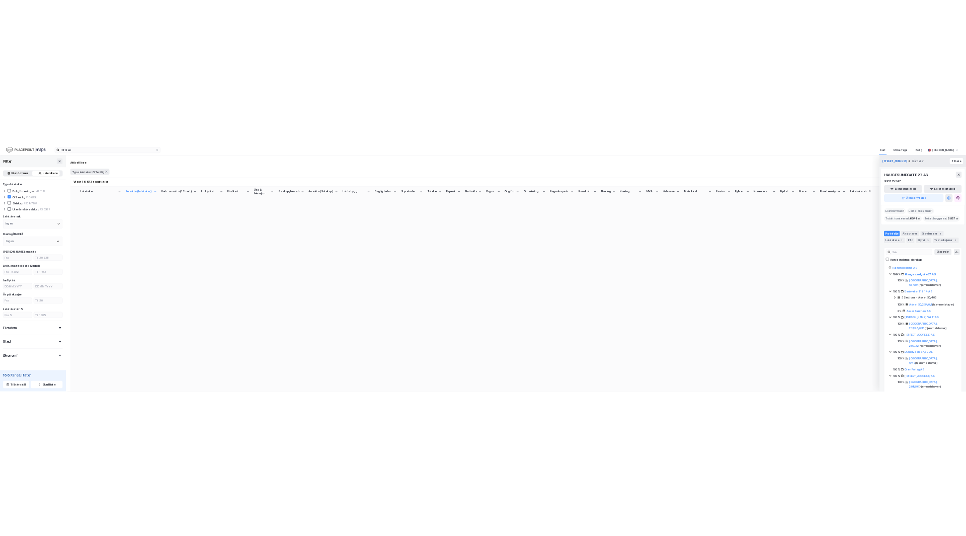
scroll to position [13584, 0]
